Goal: Task Accomplishment & Management: Use online tool/utility

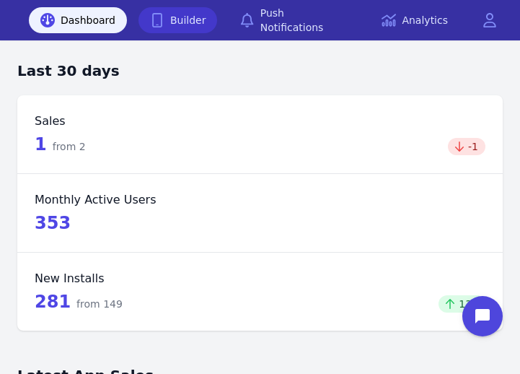
click at [179, 22] on link "Builder" at bounding box center [178, 20] width 79 height 26
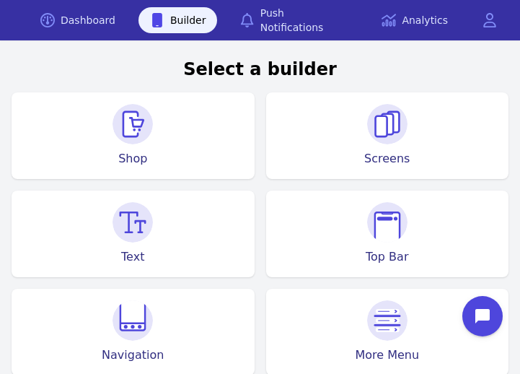
click at [128, 131] on img at bounding box center [133, 124] width 40 height 40
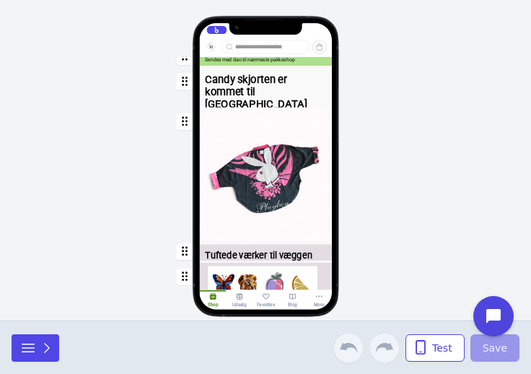
scroll to position [64, 0]
click at [285, 204] on div "button" at bounding box center [265, 175] width 133 height 134
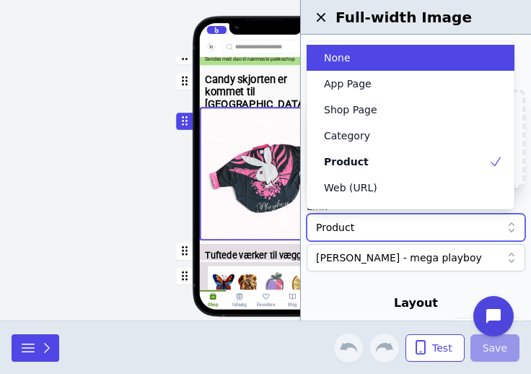
click at [406, 232] on div "Product" at bounding box center [408, 227] width 185 height 14
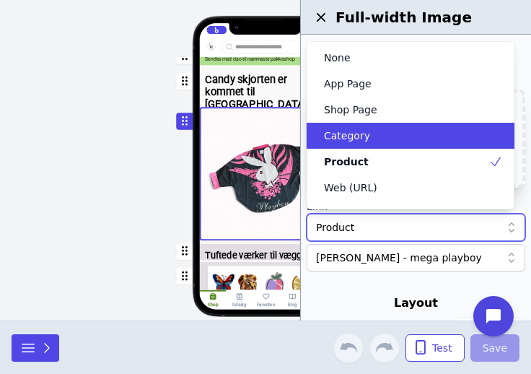
click at [396, 148] on div "Category" at bounding box center [411, 136] width 208 height 26
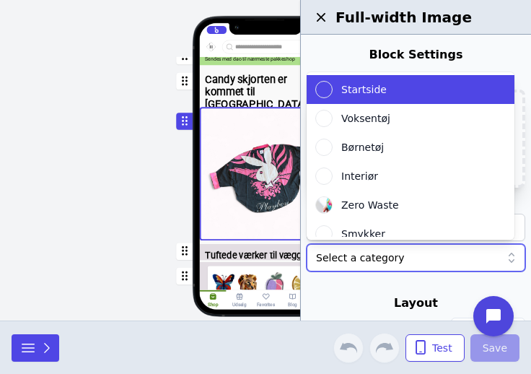
click at [389, 251] on div at bounding box center [408, 257] width 185 height 14
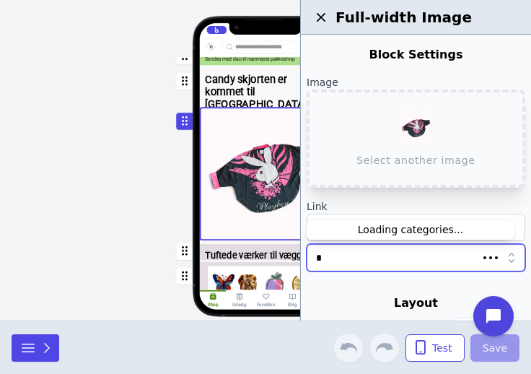
type input "**"
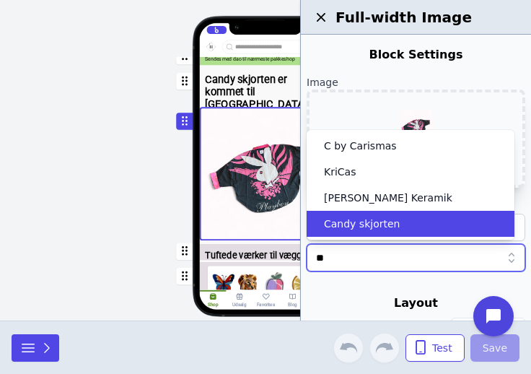
click at [388, 225] on span "Candy skjorten" at bounding box center [362, 224] width 76 height 14
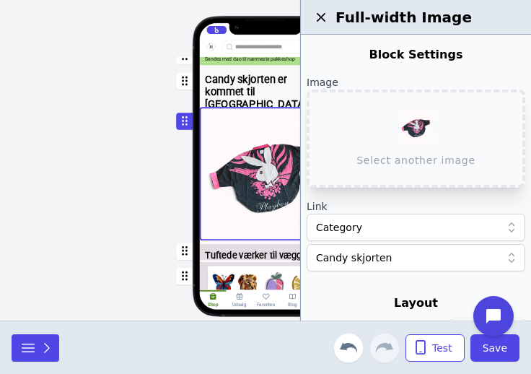
click at [360, 292] on div at bounding box center [416, 289] width 219 height 12
click at [489, 346] on span "Save" at bounding box center [495, 348] width 25 height 14
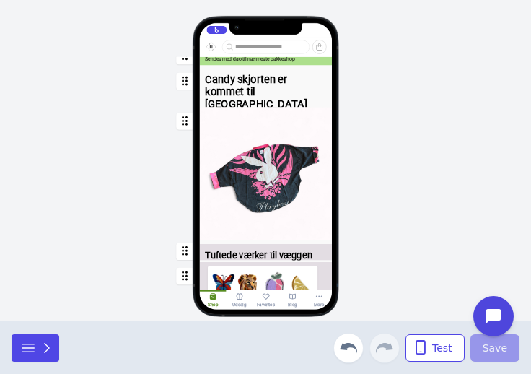
click at [257, 196] on div "button" at bounding box center [265, 175] width 133 height 134
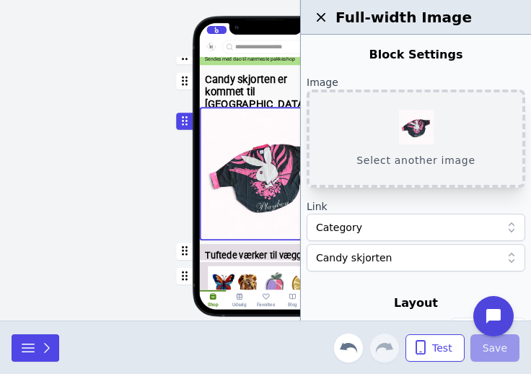
click at [403, 149] on button "Select another image" at bounding box center [416, 139] width 219 height 98
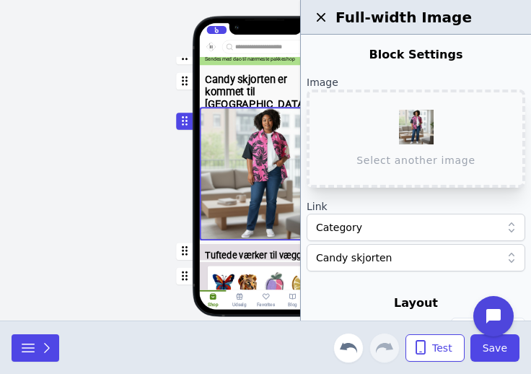
click at [112, 160] on div "Hjem Gaveideer Nyheder Kunst Tøj Smykker Interiør Keramik Accessories Gør det s…" at bounding box center [265, 160] width 531 height 320
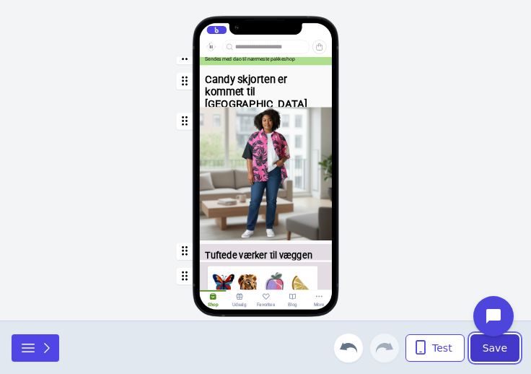
click at [486, 347] on span "Save" at bounding box center [495, 348] width 25 height 14
click at [180, 201] on div "Hjem Gaveideer Nyheder Kunst Tøj Smykker Interiør Keramik Accessories Gør det s…" at bounding box center [265, 183] width 189 height 253
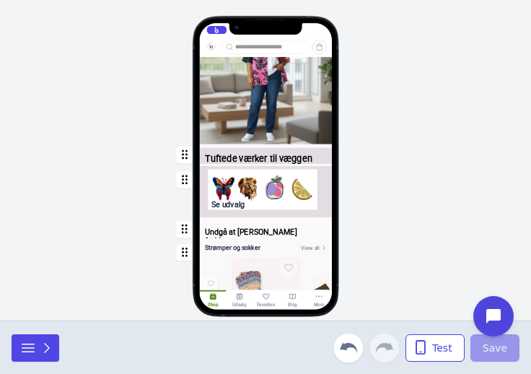
scroll to position [261, 0]
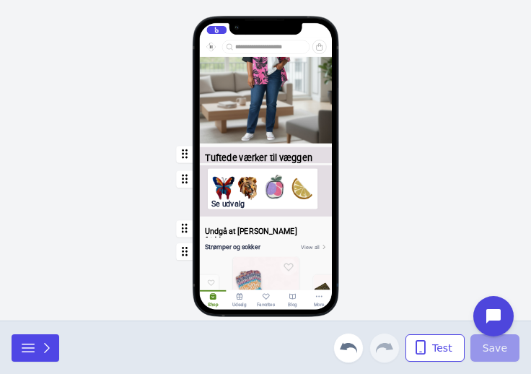
click at [261, 191] on div "button" at bounding box center [265, 192] width 133 height 55
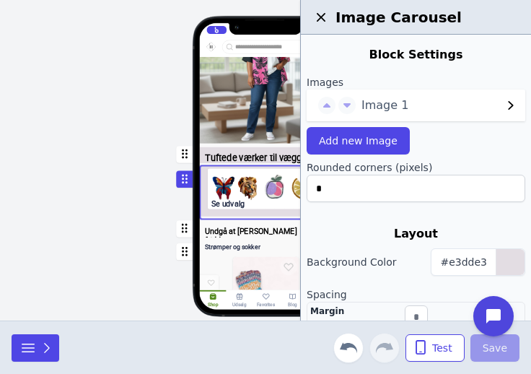
click at [99, 201] on div "Hjem Gaveideer Nyheder Kunst Tøj Smykker Interiør Keramik Accessories Gør det s…" at bounding box center [265, 160] width 531 height 320
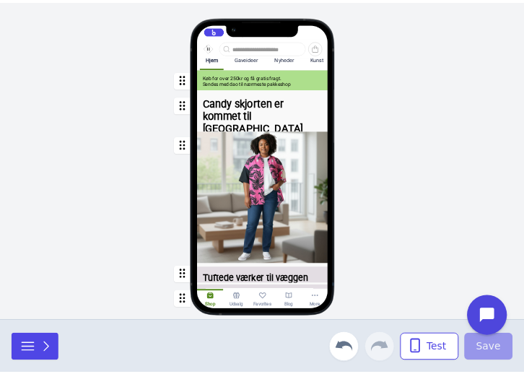
scroll to position [0, 0]
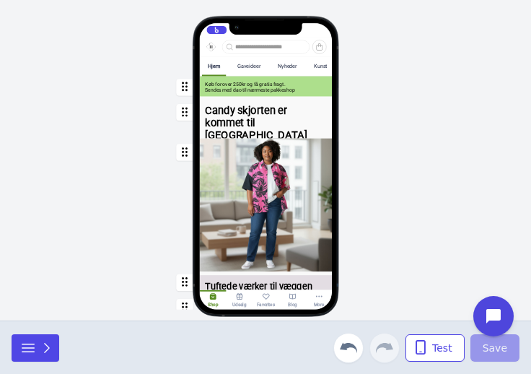
click at [252, 173] on div "button" at bounding box center [265, 206] width 133 height 134
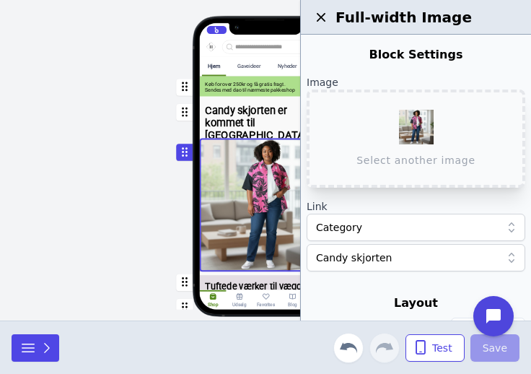
click at [253, 90] on div "button" at bounding box center [265, 87] width 133 height 20
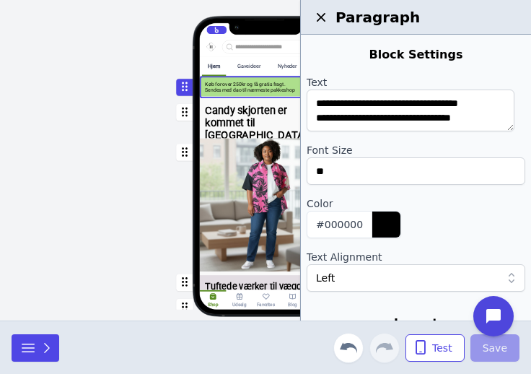
click at [142, 124] on div "Hjem Gaveideer Nyheder Kunst Tøj Smykker Interiør Keramik Accessories Gør det s…" at bounding box center [266, 173] width 271 height 214
click at [107, 127] on div "Hjem Gaveideer Nyheder Kunst Tøj Smykker Interiør Keramik Accessories Gør det s…" at bounding box center [265, 160] width 531 height 320
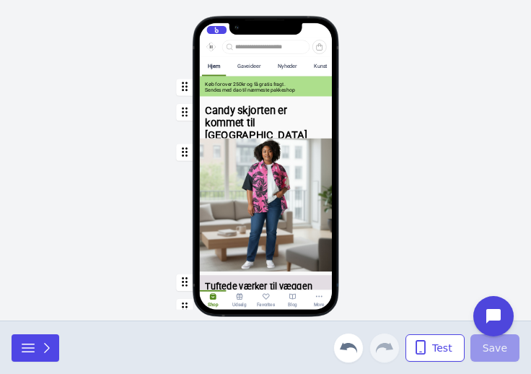
click at [107, 127] on div "Hjem Gaveideer Nyheder Kunst Tøj Smykker Interiør Keramik Accessories Gør det s…" at bounding box center [265, 160] width 531 height 320
click at [42, 350] on icon "button" at bounding box center [47, 348] width 14 height 14
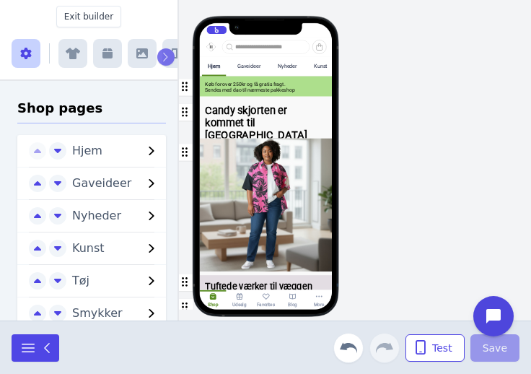
click at [110, 62] on button "button" at bounding box center [107, 53] width 29 height 29
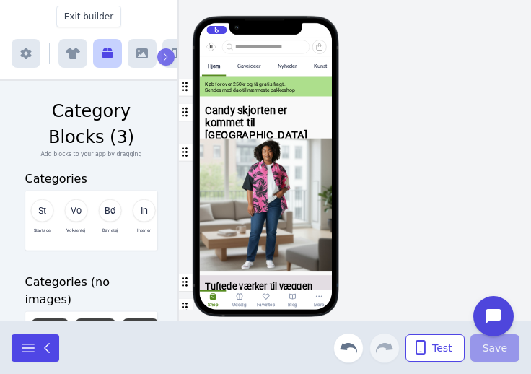
click at [144, 52] on icon "button" at bounding box center [142, 53] width 12 height 10
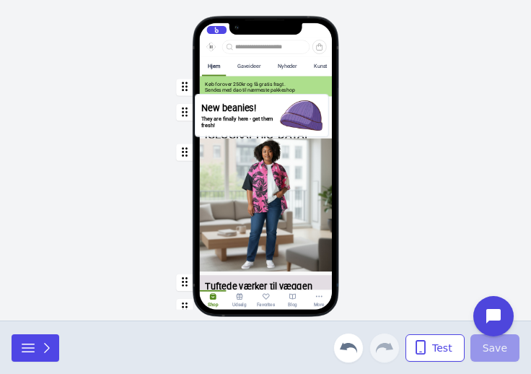
drag, startPoint x: 79, startPoint y: 192, endPoint x: 252, endPoint y: 111, distance: 191.2
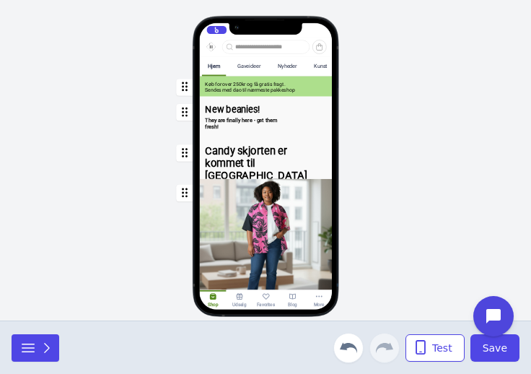
click at [242, 122] on div "button" at bounding box center [265, 117] width 133 height 38
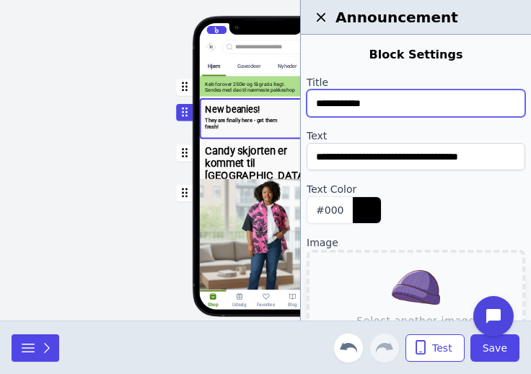
click at [357, 105] on input "**********" at bounding box center [416, 103] width 219 height 27
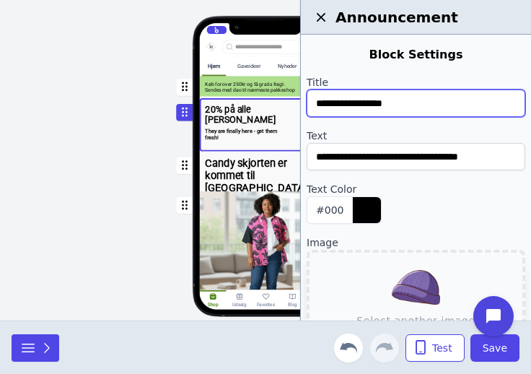
type input "**********"
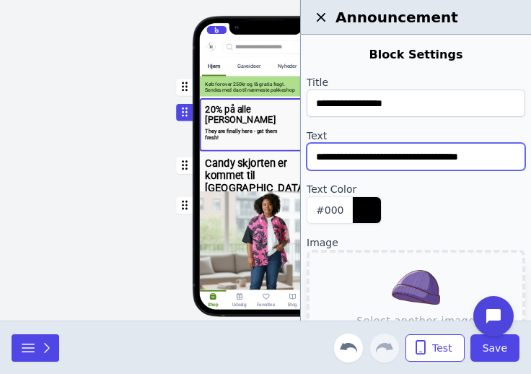
click at [359, 157] on input "**********" at bounding box center [416, 156] width 219 height 27
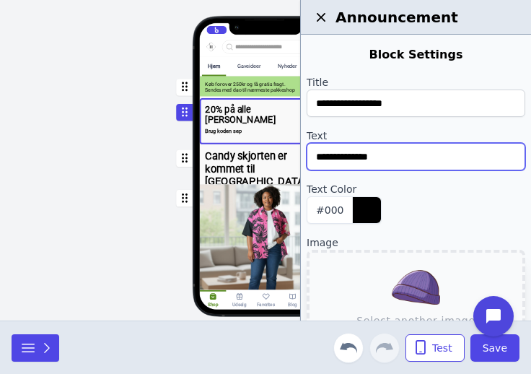
type input "**********"
